Goal: Obtain resource: Obtain resource

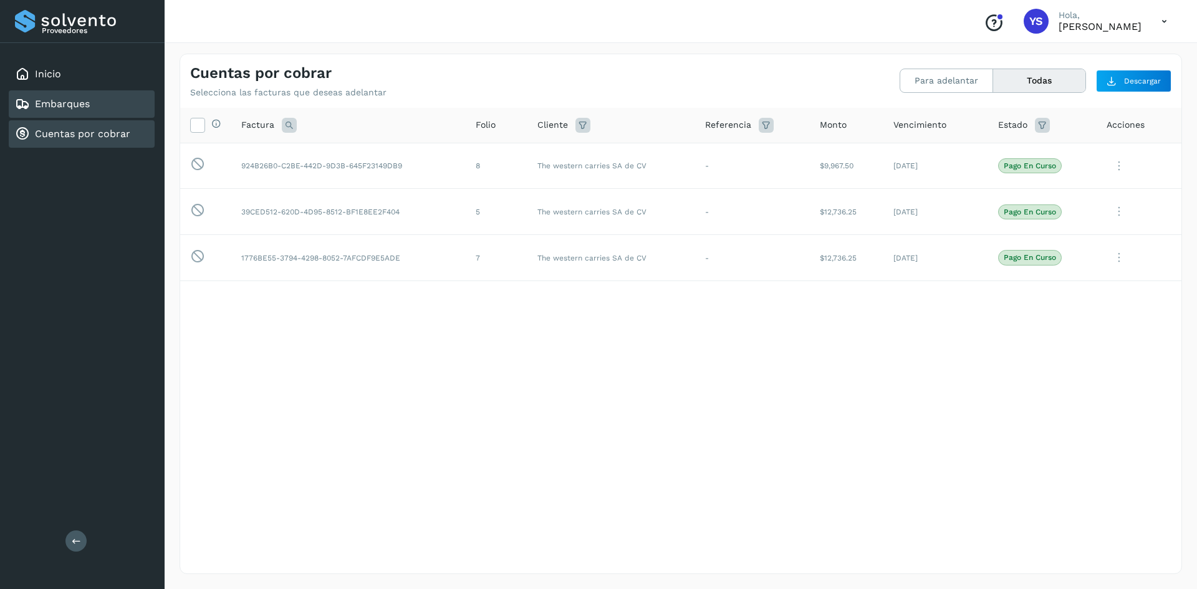
click at [57, 112] on div "Embarques" at bounding box center [82, 103] width 146 height 27
click at [64, 130] on link "Cuentas por cobrar" at bounding box center [82, 134] width 95 height 12
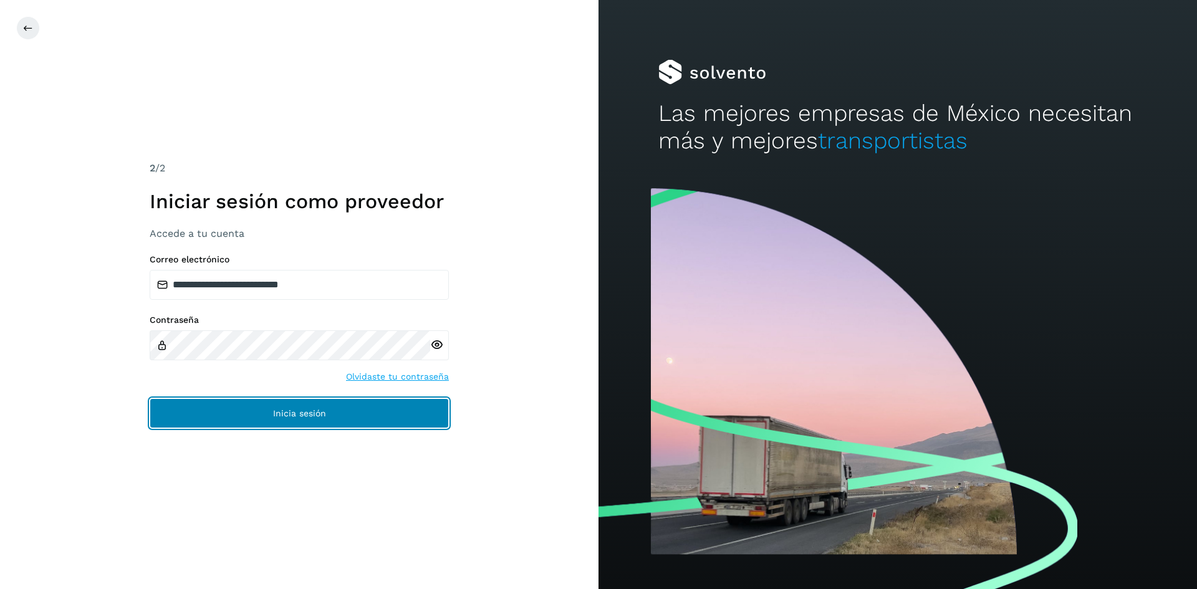
click at [330, 411] on button "Inicia sesión" at bounding box center [299, 413] width 299 height 30
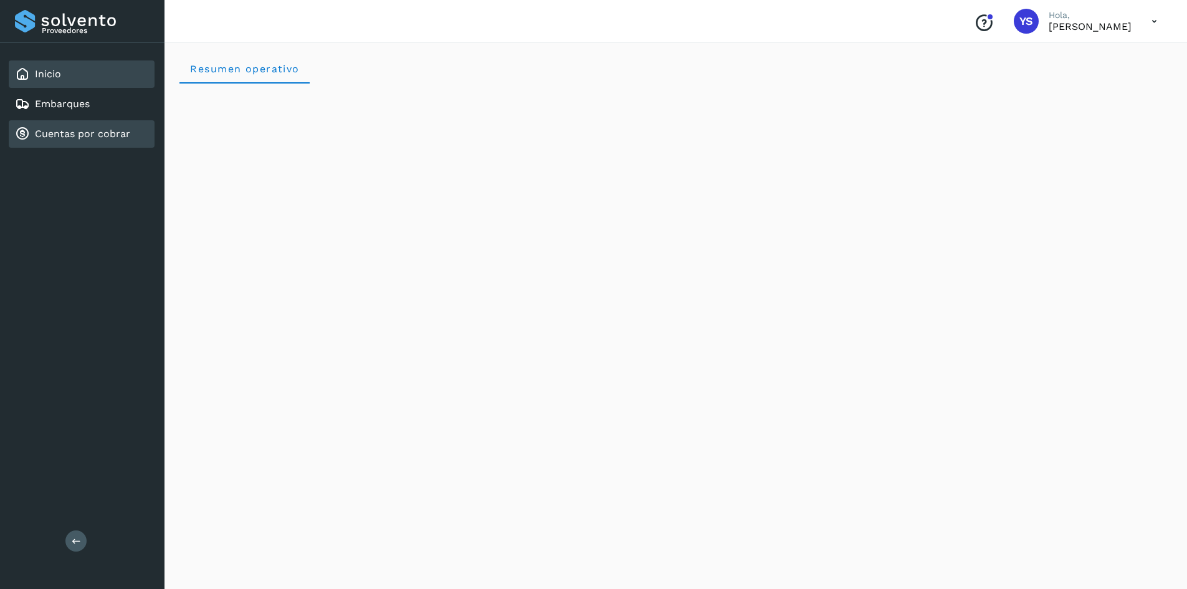
click at [91, 135] on link "Cuentas por cobrar" at bounding box center [82, 134] width 95 height 12
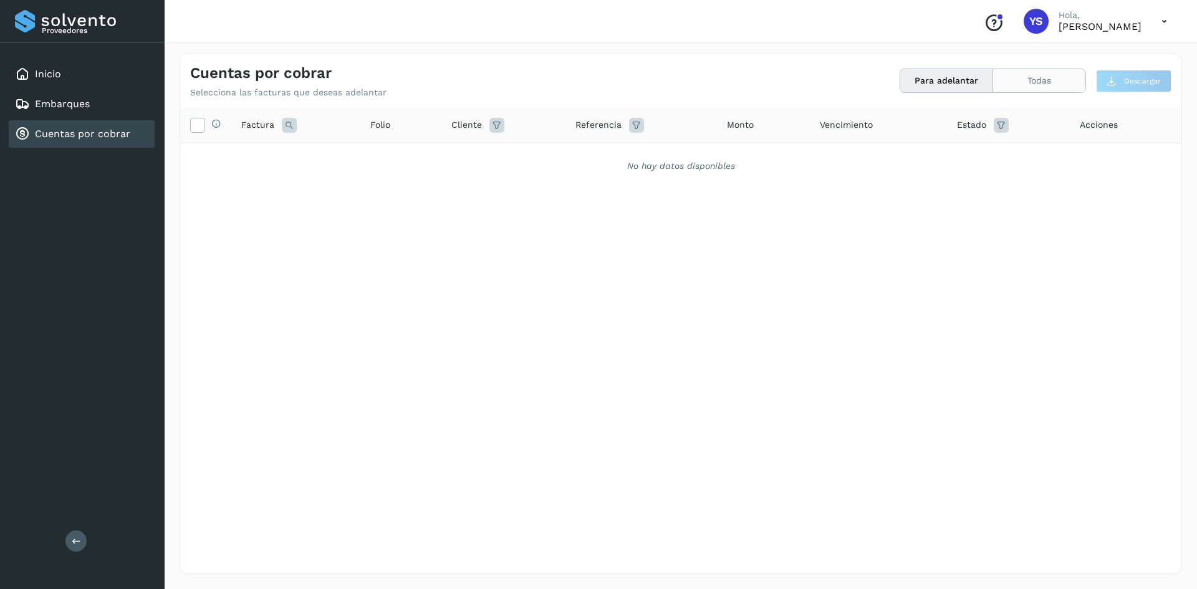
click at [1045, 75] on button "Todas" at bounding box center [1039, 80] width 92 height 23
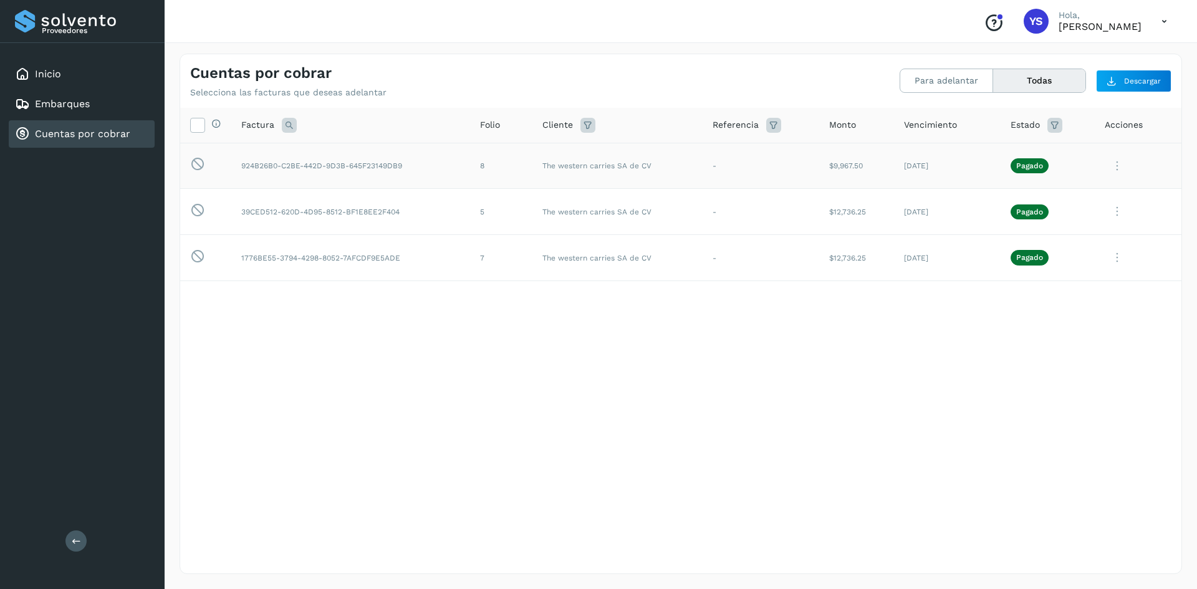
click at [1038, 171] on span "Pagado" at bounding box center [1029, 165] width 38 height 15
click at [1114, 166] on icon at bounding box center [1116, 166] width 25 height 26
click at [1084, 277] on button "CEP" at bounding box center [1096, 269] width 148 height 24
click at [1110, 213] on icon at bounding box center [1116, 212] width 25 height 26
click at [1060, 322] on button "CEP" at bounding box center [1096, 315] width 148 height 24
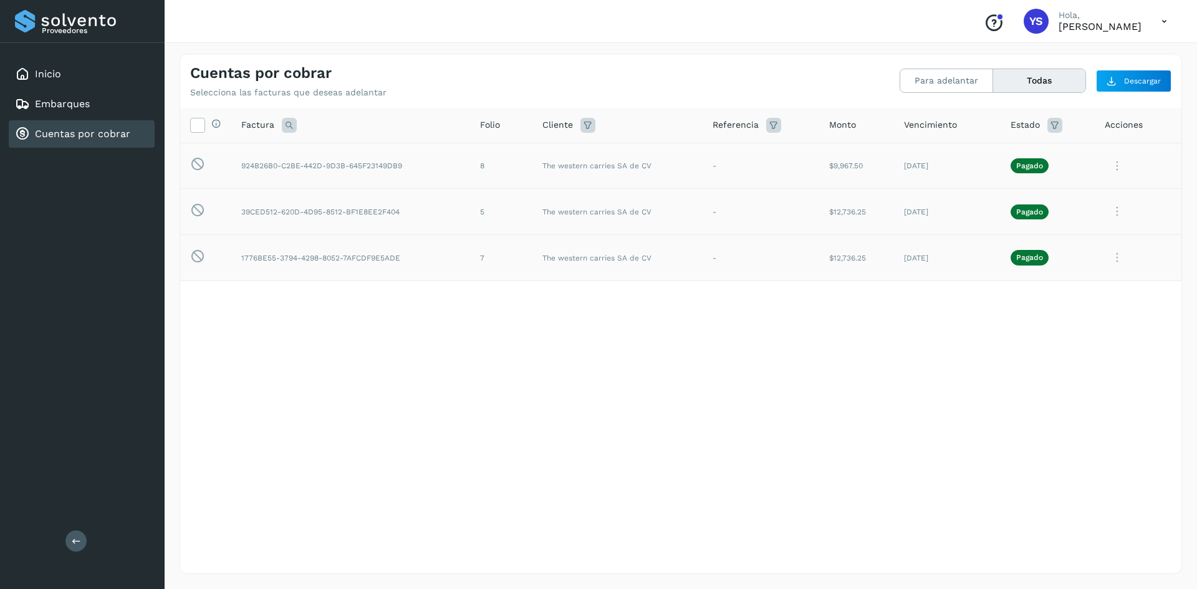
click at [1120, 262] on icon at bounding box center [1116, 258] width 25 height 26
click at [1072, 365] on button "CEP" at bounding box center [1096, 361] width 148 height 24
click at [1115, 259] on icon at bounding box center [1116, 258] width 25 height 26
click at [1072, 366] on button "CEP" at bounding box center [1096, 361] width 148 height 24
click at [1121, 256] on icon at bounding box center [1116, 258] width 25 height 26
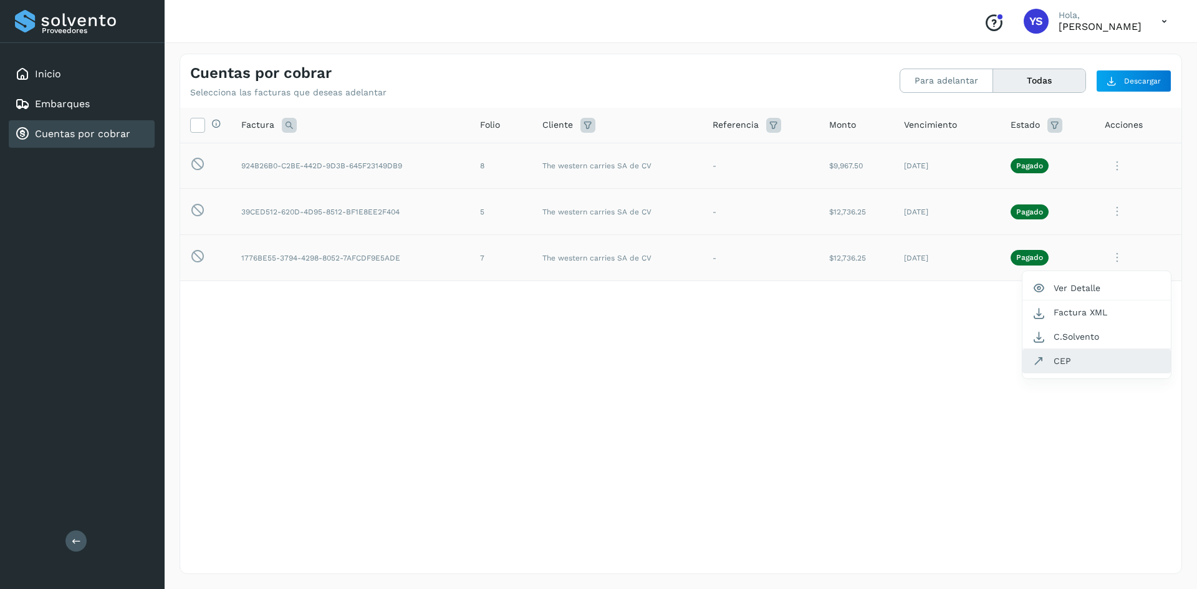
click at [1047, 368] on button "CEP" at bounding box center [1096, 361] width 148 height 24
click at [704, 363] on div "Selecciona todas las facturas disponibles para adelanto Factura Folio Cliente R…" at bounding box center [680, 315] width 1001 height 414
click at [781, 424] on div "Selecciona todas las facturas disponibles para adelanto Factura Folio Cliente R…" at bounding box center [680, 315] width 1001 height 414
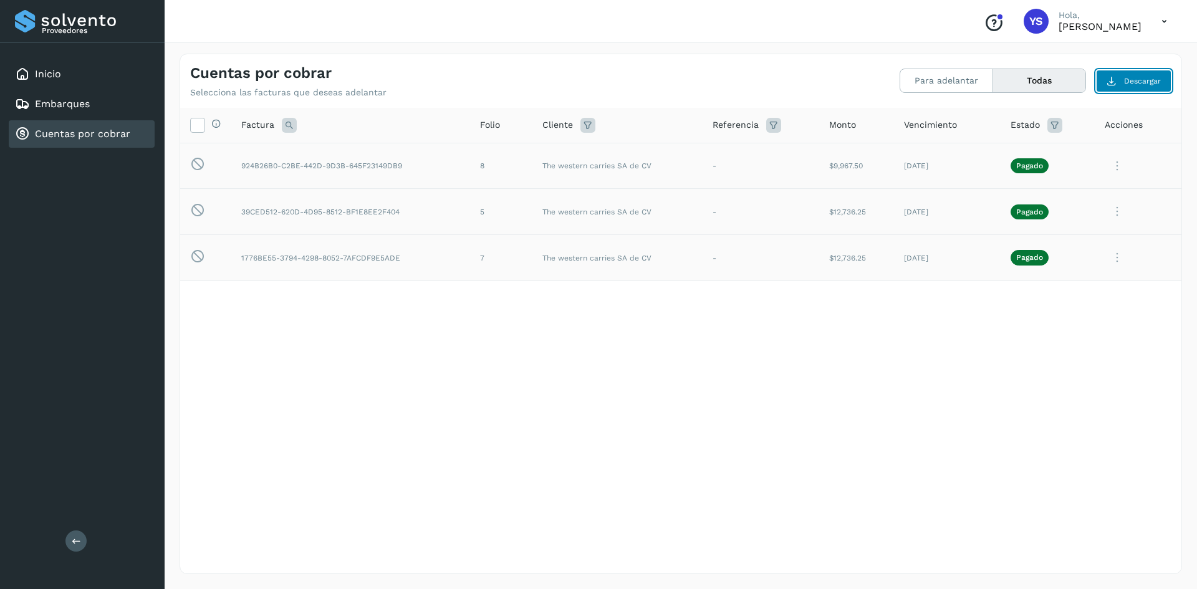
click at [1118, 79] on button "Descargar" at bounding box center [1133, 81] width 75 height 22
click at [431, 410] on div "Selecciona todas las facturas disponibles para adelanto Factura Folio Cliente R…" at bounding box center [680, 315] width 1001 height 414
